Goal: Information Seeking & Learning: Learn about a topic

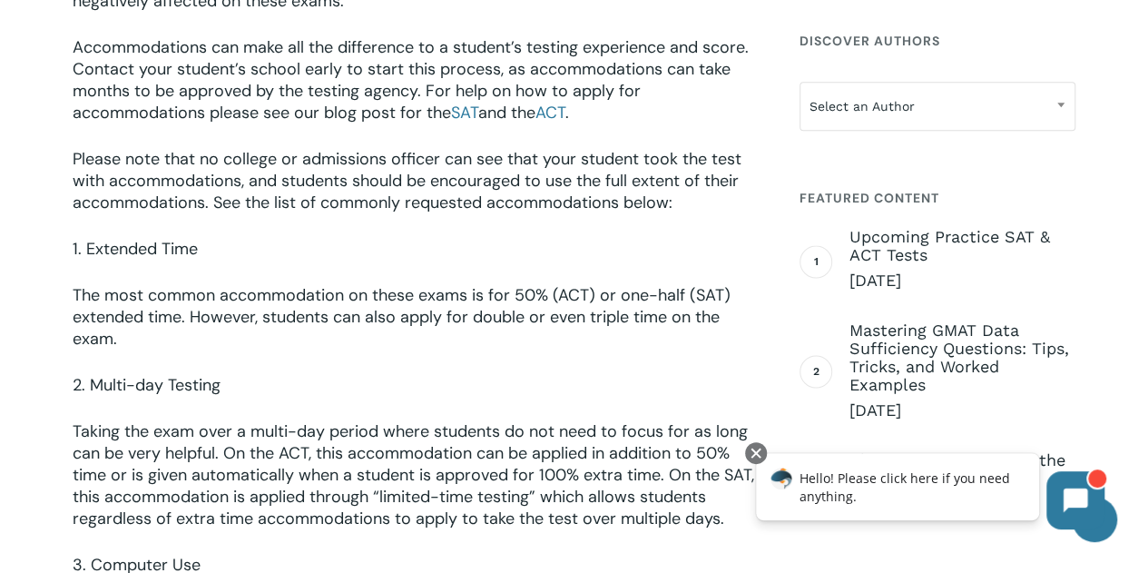
scroll to position [2205, 0]
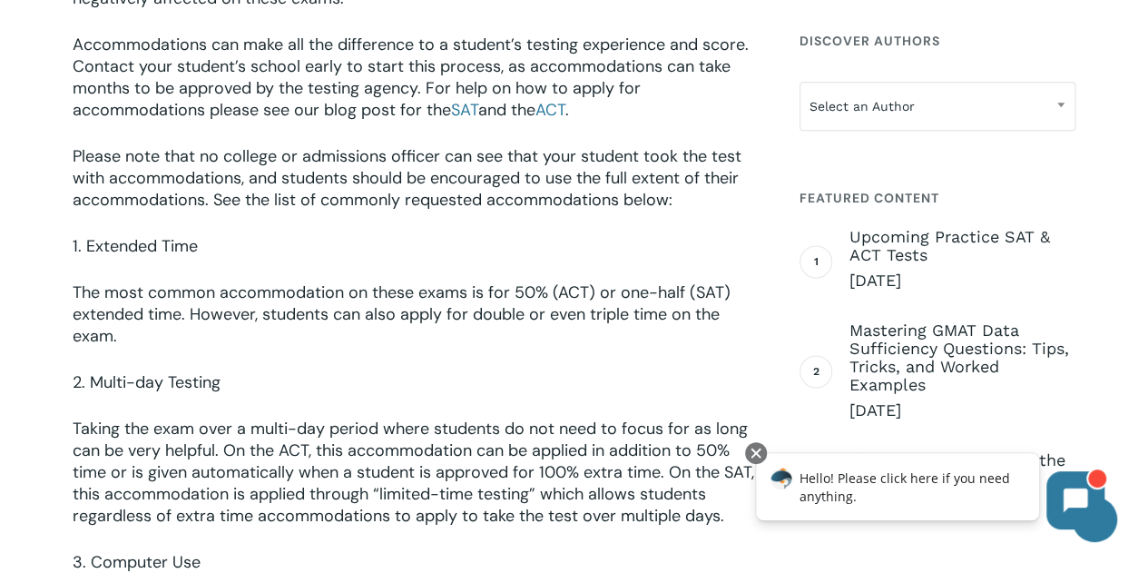
click at [78, 152] on span "Please note that no college or admissions officer can see that your student too…" at bounding box center [407, 177] width 669 height 65
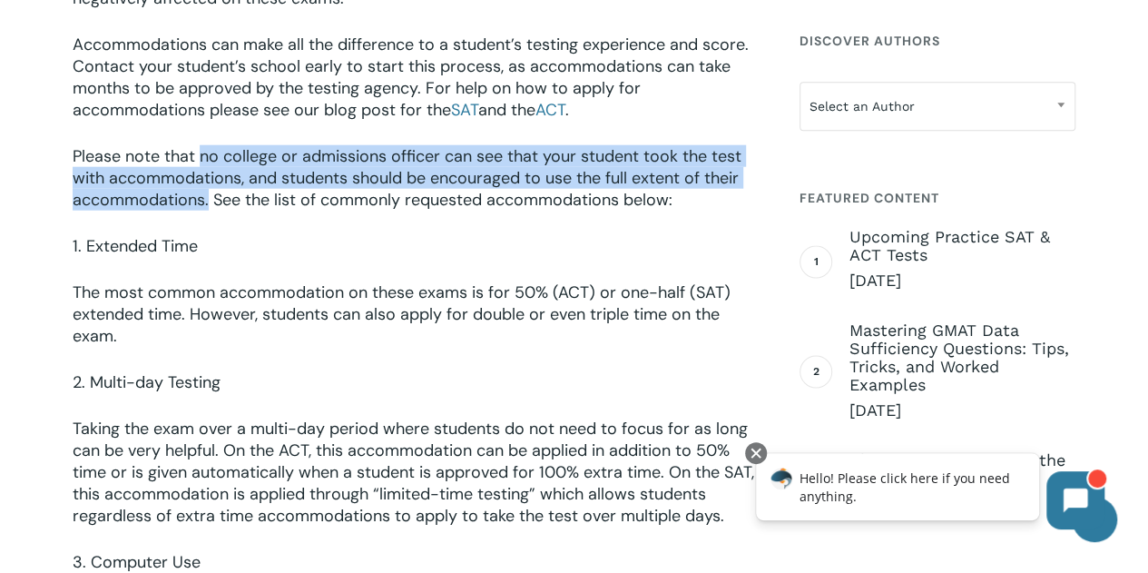
drag, startPoint x: 198, startPoint y: 157, endPoint x: 211, endPoint y: 206, distance: 50.6
click at [211, 206] on span "Please note that no college or admissions officer can see that your student too…" at bounding box center [407, 177] width 669 height 65
copy span "no college or admissions officer can see that your student took the test with a…"
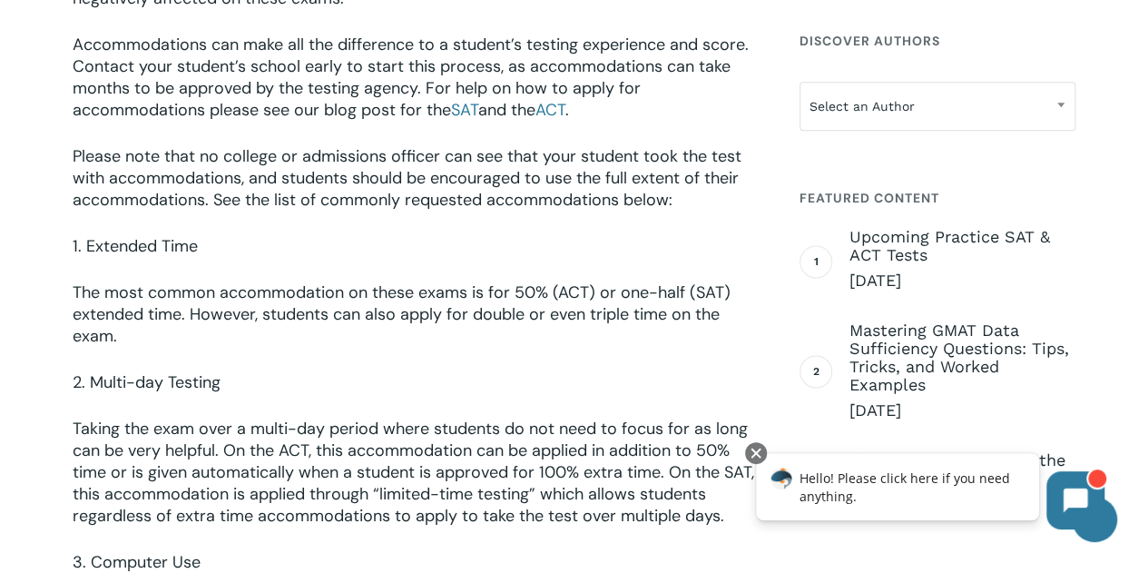
click at [479, 371] on p "2. Multi-day Testing" at bounding box center [416, 394] width 687 height 46
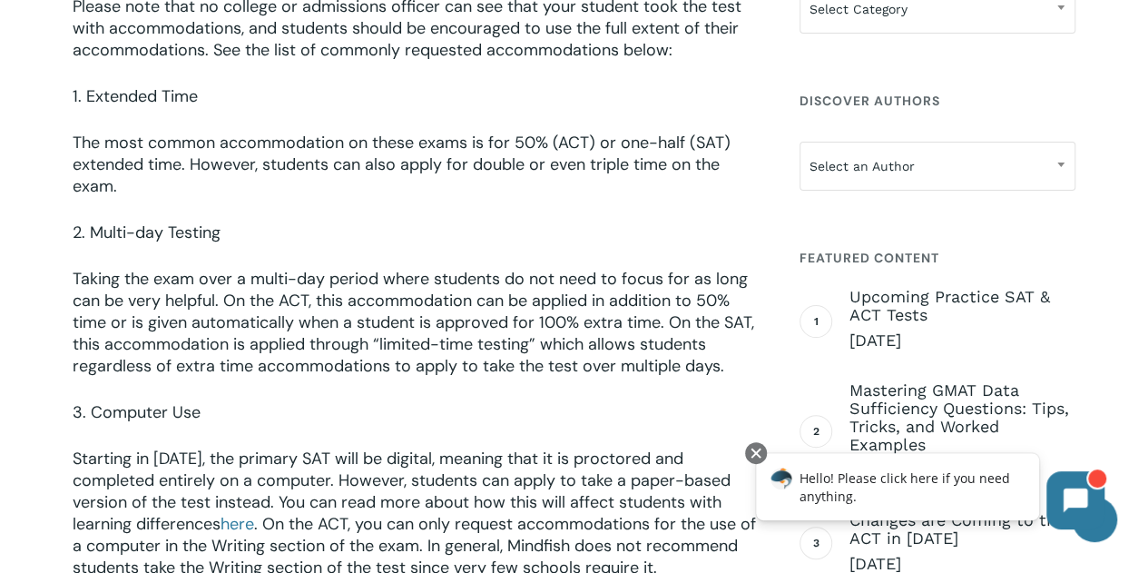
scroll to position [2352, 0]
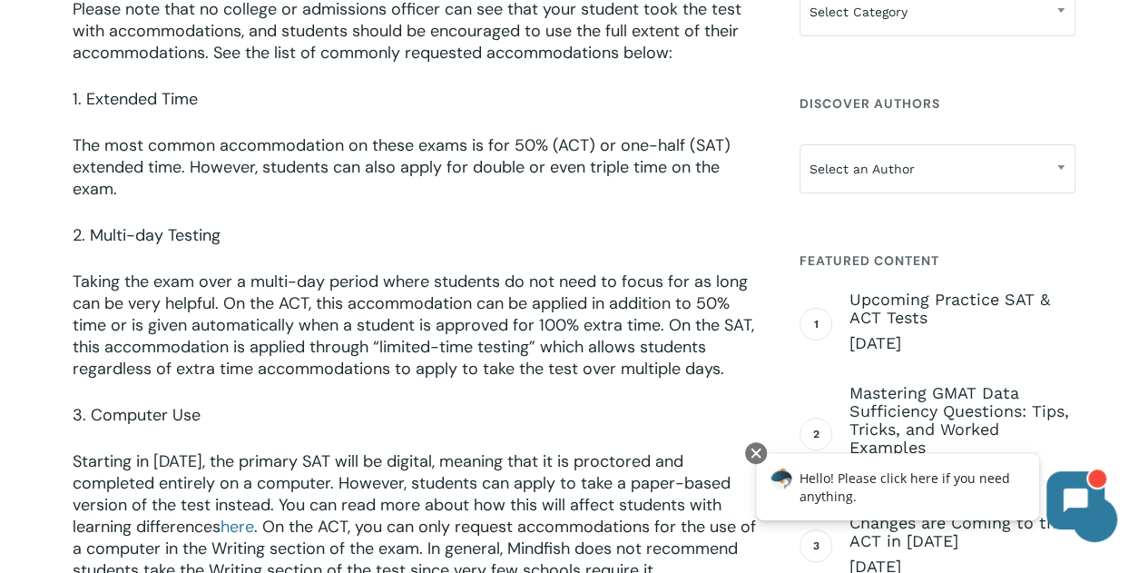
drag, startPoint x: 89, startPoint y: 230, endPoint x: 182, endPoint y: 230, distance: 92.6
drag, startPoint x: 182, startPoint y: 230, endPoint x: 96, endPoint y: 234, distance: 85.4
click at [96, 234] on span "2. Multi-day Testing" at bounding box center [147, 235] width 148 height 22
click at [182, 246] on p "2. Multi-day Testing" at bounding box center [416, 247] width 687 height 46
drag, startPoint x: 90, startPoint y: 233, endPoint x: 102, endPoint y: 243, distance: 15.5
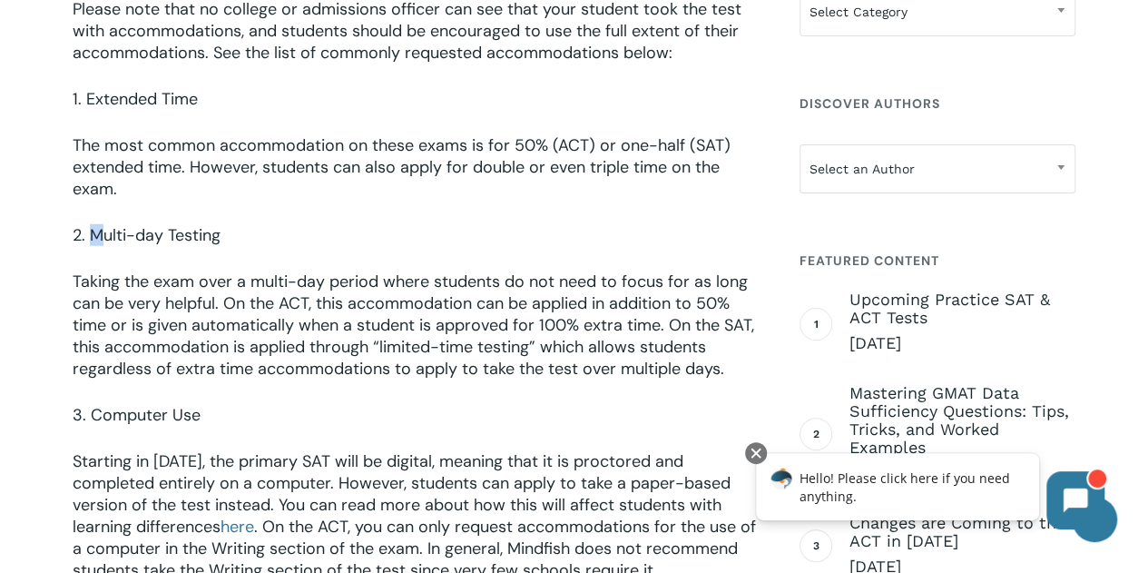
click at [102, 243] on span "2. Multi-day Testing" at bounding box center [147, 235] width 148 height 22
copy span "Multi-day Testing"
drag, startPoint x: 221, startPoint y: 232, endPoint x: 130, endPoint y: 258, distance: 95.1
click at [130, 258] on p "2. Multi-day Testing" at bounding box center [416, 247] width 687 height 46
click at [549, 399] on p "Taking the exam over a multi-day period where students do not need to focus for…" at bounding box center [416, 336] width 687 height 133
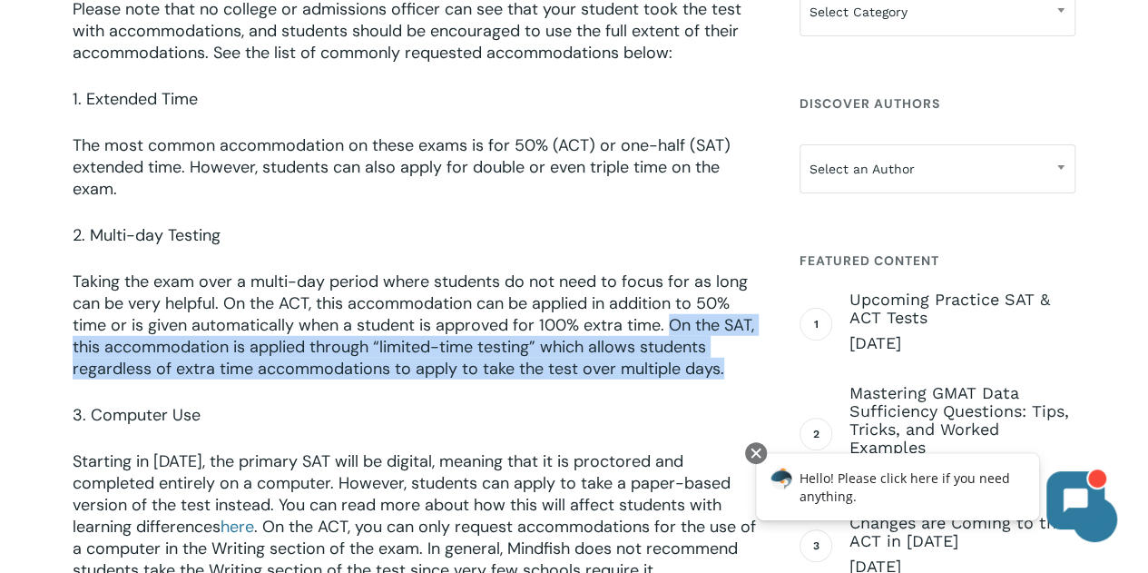
drag, startPoint x: 668, startPoint y: 327, endPoint x: 722, endPoint y: 375, distance: 72.0
click at [722, 375] on span "Taking the exam over a multi-day period where students do not need to focus for…" at bounding box center [414, 324] width 682 height 109
copy span "On the SAT, this accommodation is applied through “limited-time testing” which …"
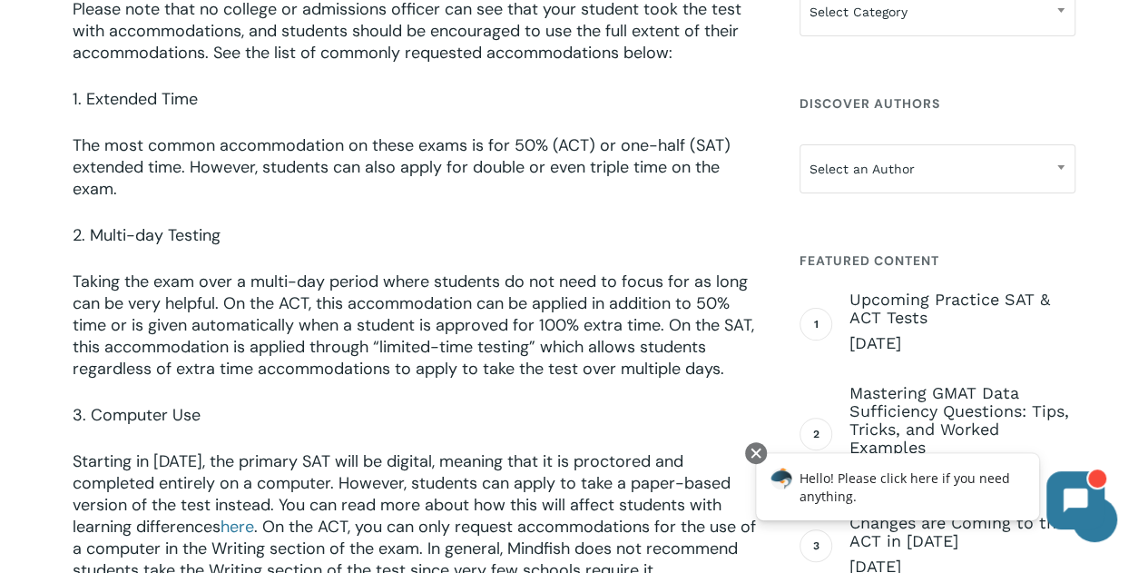
click at [295, 453] on span "Starting in [DATE], the primary SAT will be digital, meaning that it is proctor…" at bounding box center [402, 493] width 658 height 87
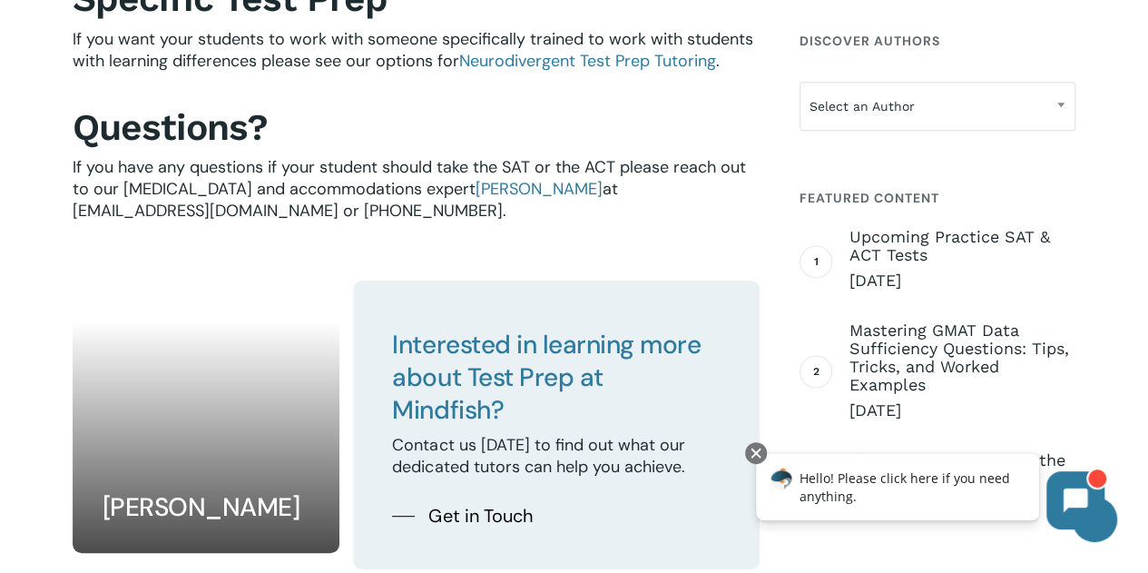
scroll to position [3514, 0]
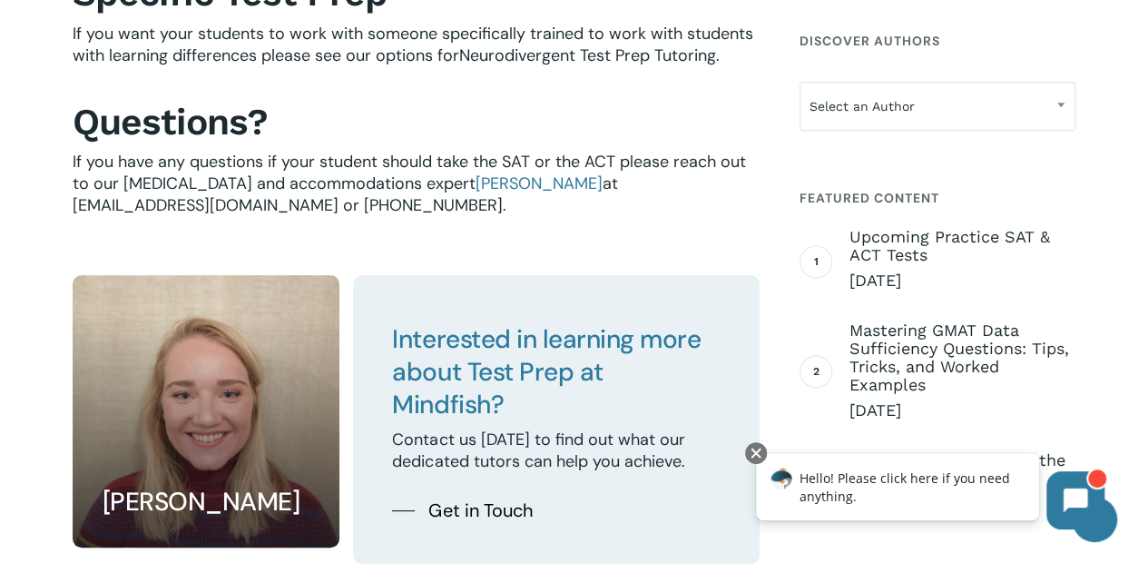
click at [564, 66] on span "Neurodivergent Test Prep Tutoring" at bounding box center [587, 55] width 257 height 22
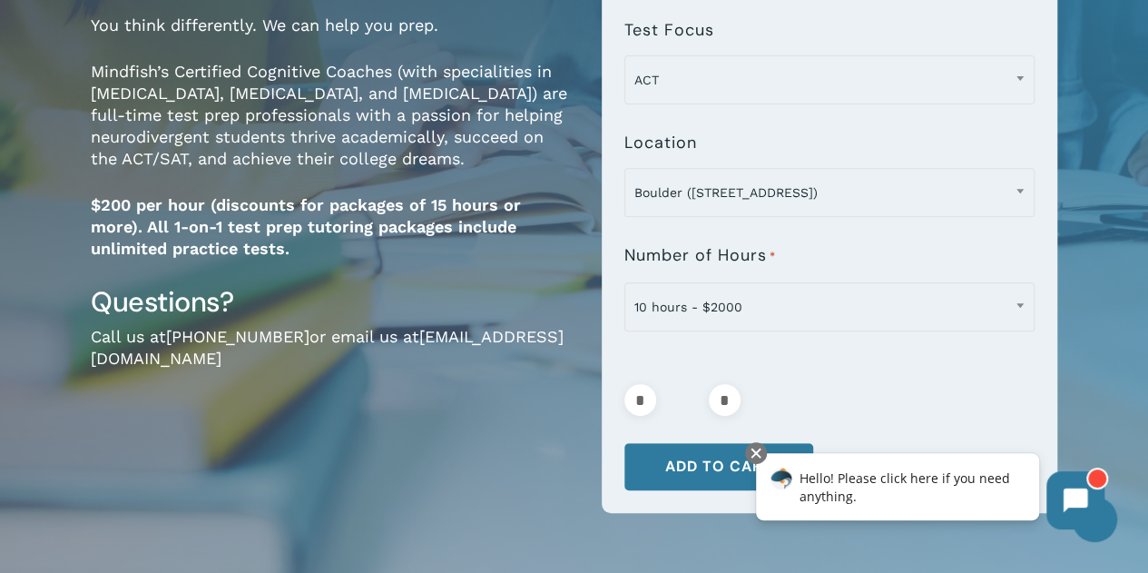
scroll to position [286, 0]
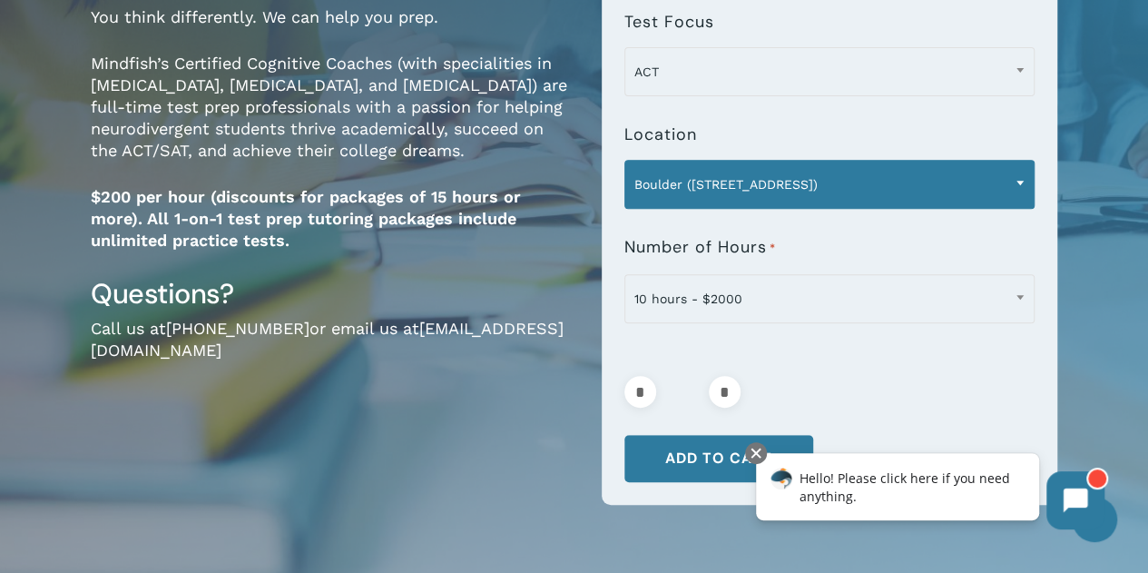
click at [971, 182] on span "Boulder (1320 Pearl St.)" at bounding box center [829, 184] width 408 height 38
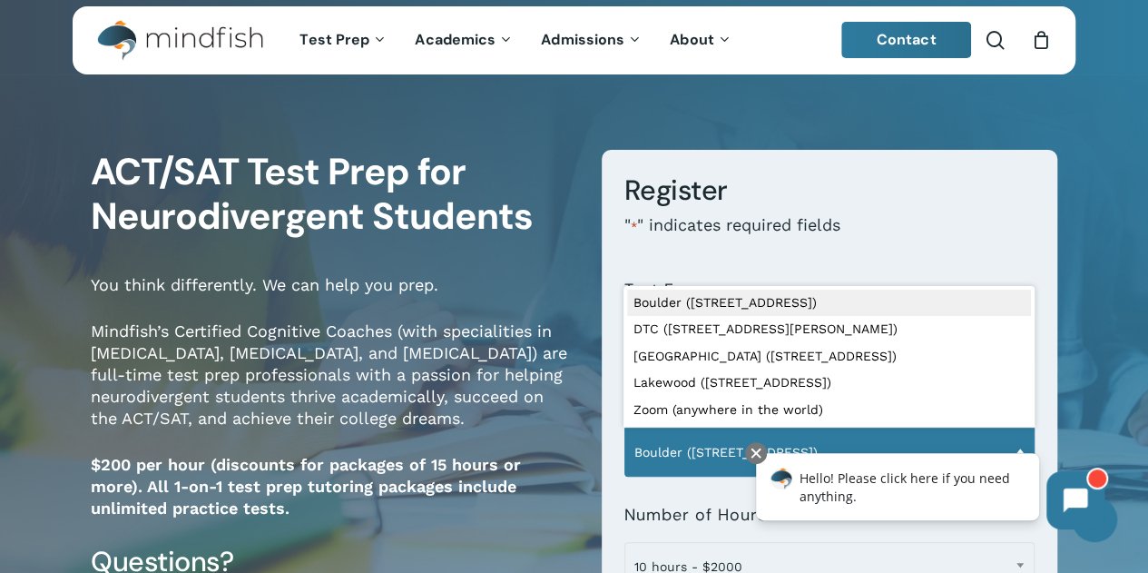
scroll to position [0, 0]
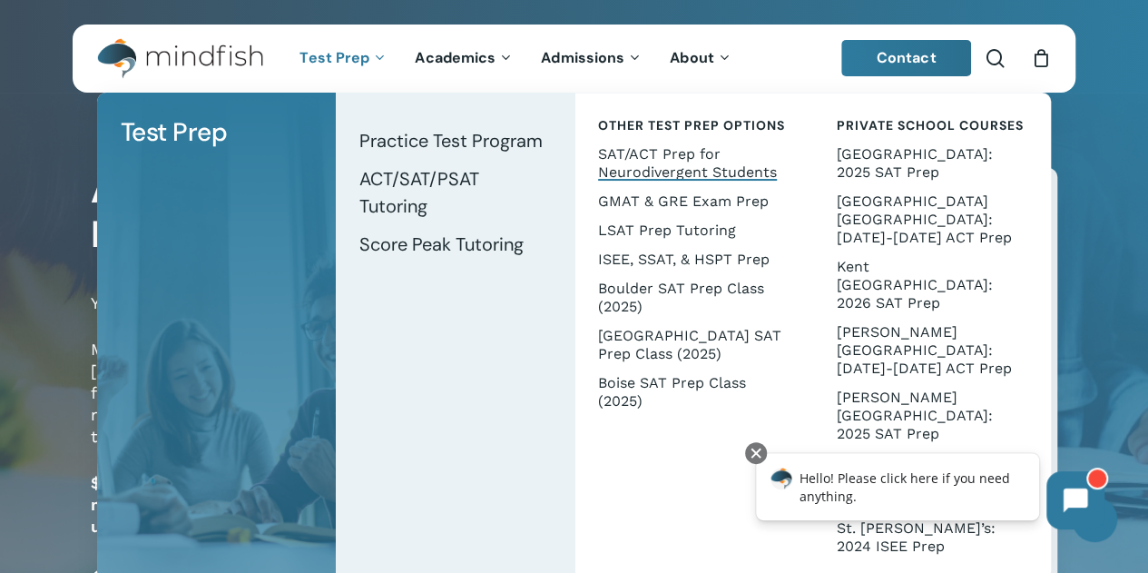
click at [665, 162] on link "SAT/ACT Prep for Neurodivergent Students" at bounding box center [694, 163] width 202 height 47
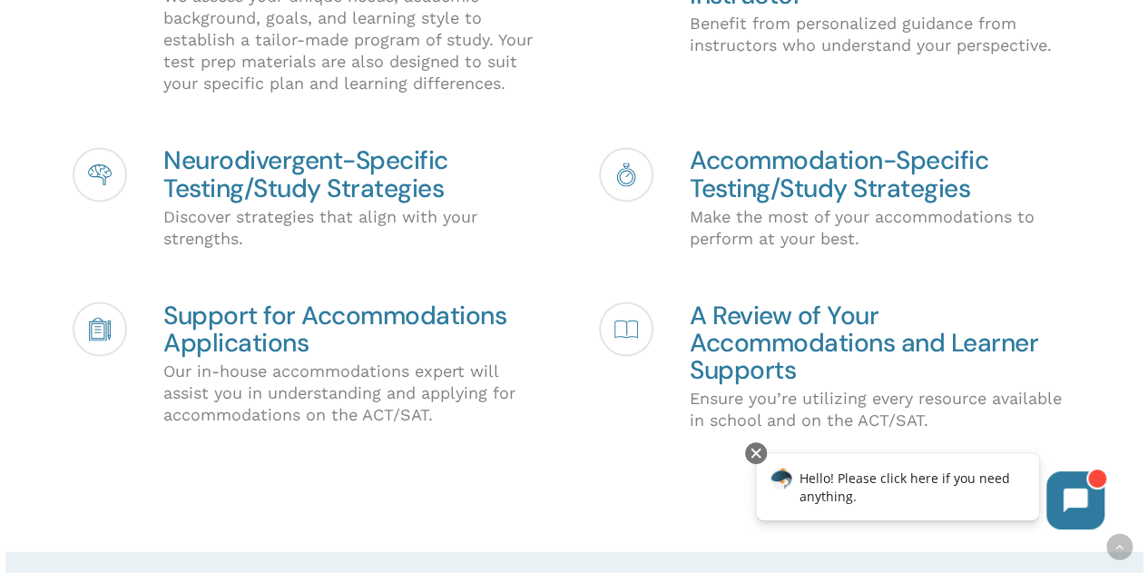
scroll to position [1563, 0]
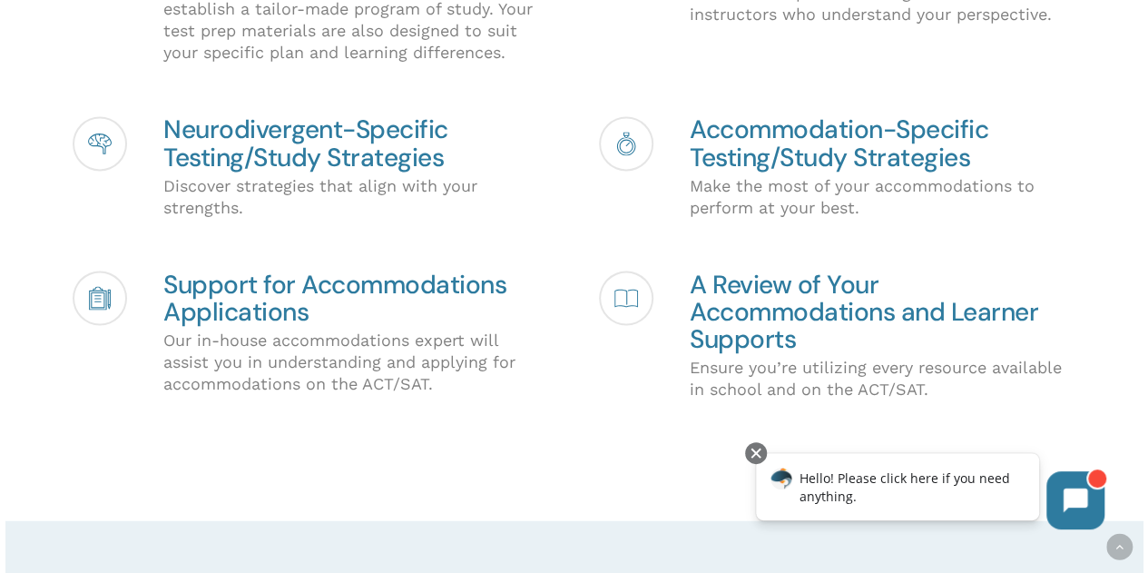
click at [633, 240] on div "ACT/SAT Curriculum Customized for Your Needs We assess your unique needs, acade…" at bounding box center [599, 174] width 1053 height 555
